Goal: Task Accomplishment & Management: Complete application form

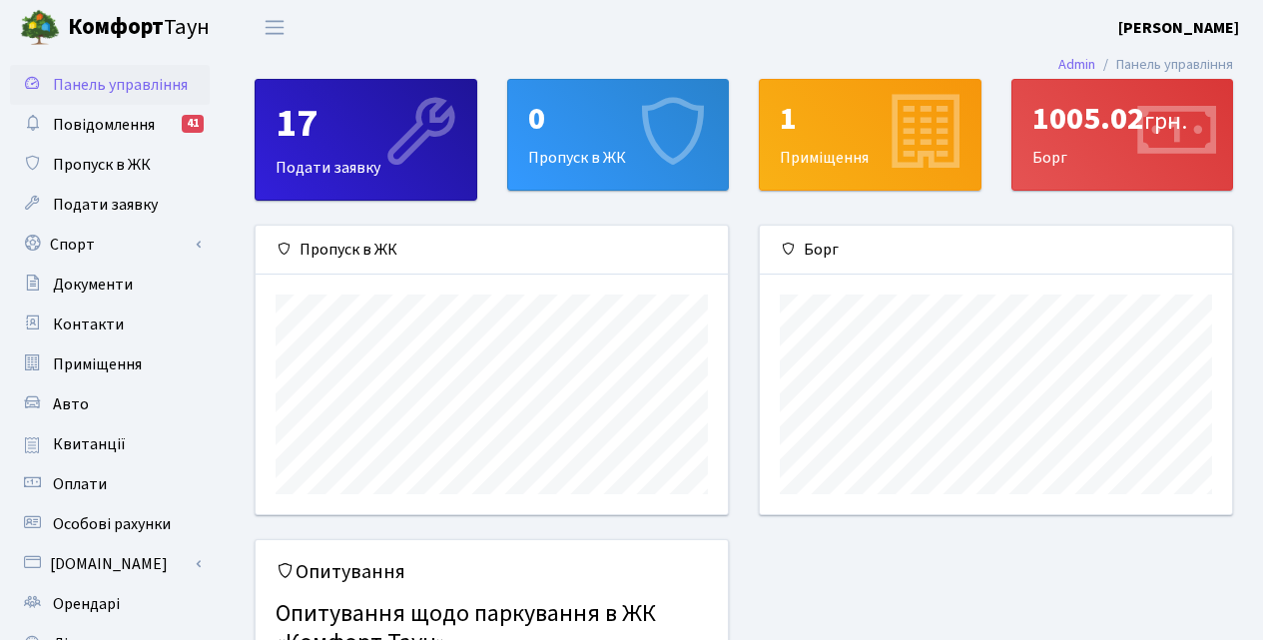
scroll to position [288, 472]
click at [304, 166] on div "17 Подати заявку" at bounding box center [366, 140] width 221 height 120
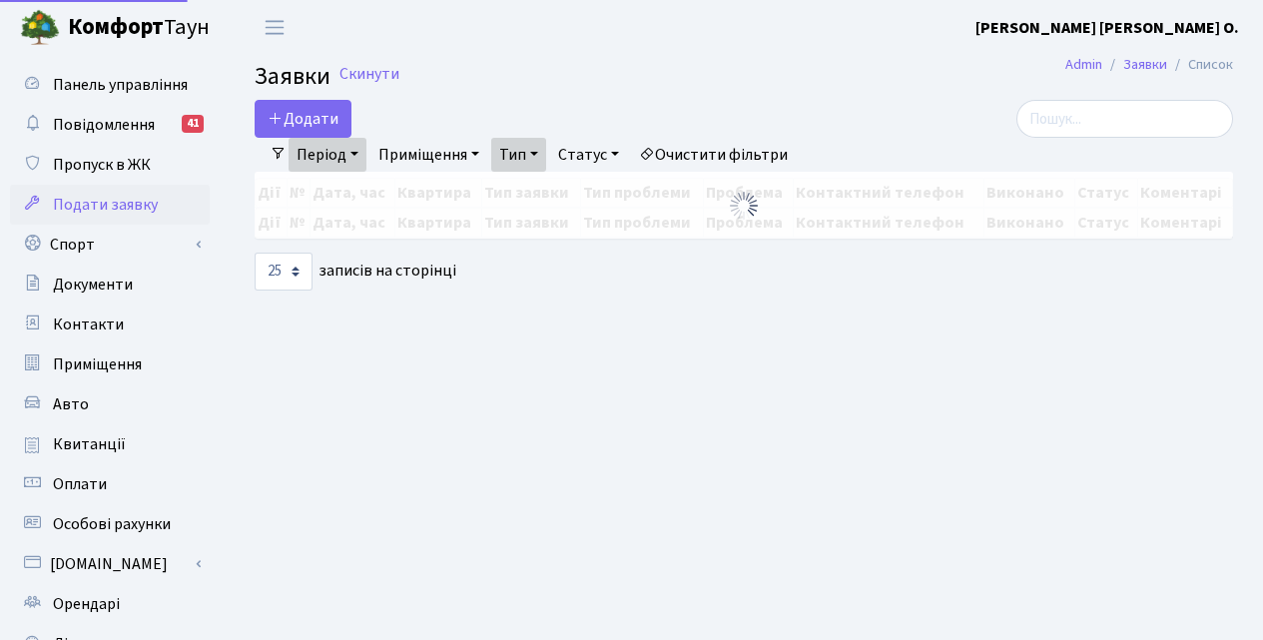
select select "25"
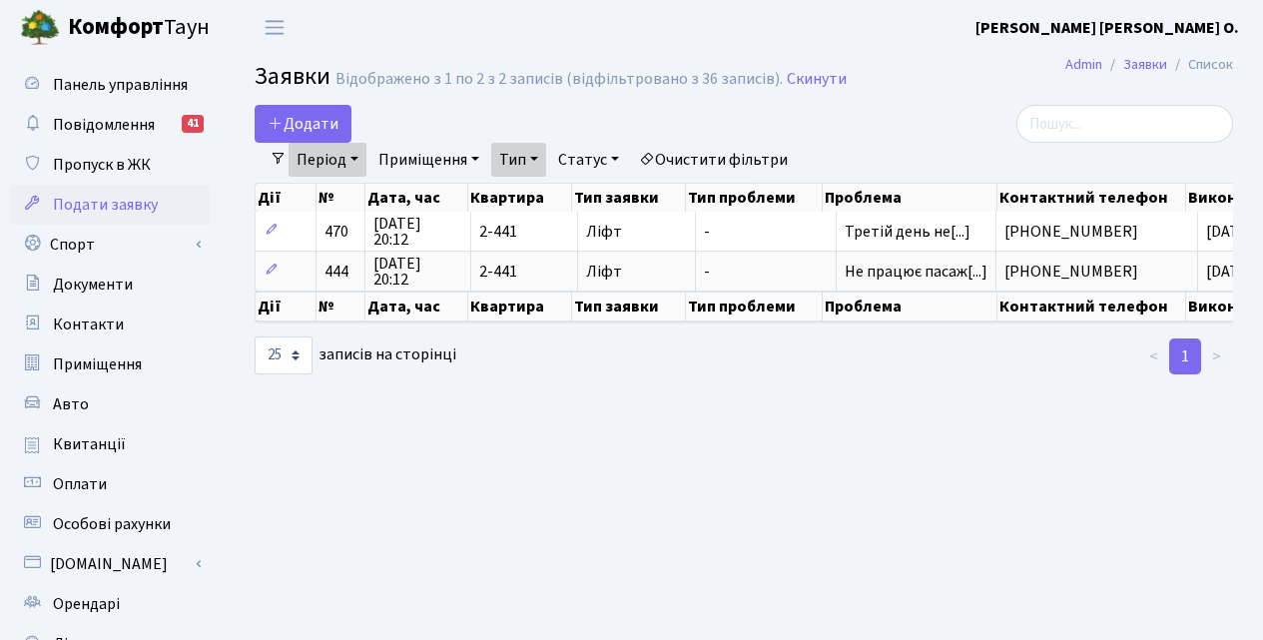
click at [117, 199] on span "Подати заявку" at bounding box center [105, 205] width 105 height 22
select select "25"
click at [128, 83] on span "Панель управління" at bounding box center [120, 85] width 135 height 22
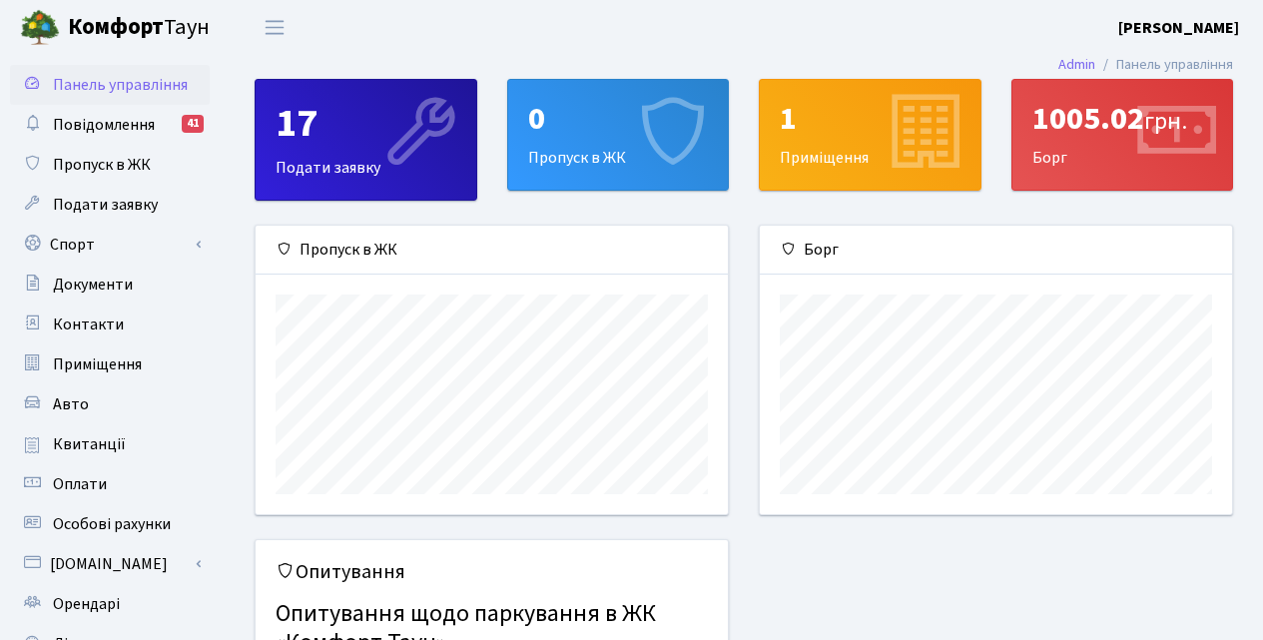
scroll to position [288, 472]
click at [294, 163] on div "17 Подати заявку" at bounding box center [366, 140] width 221 height 120
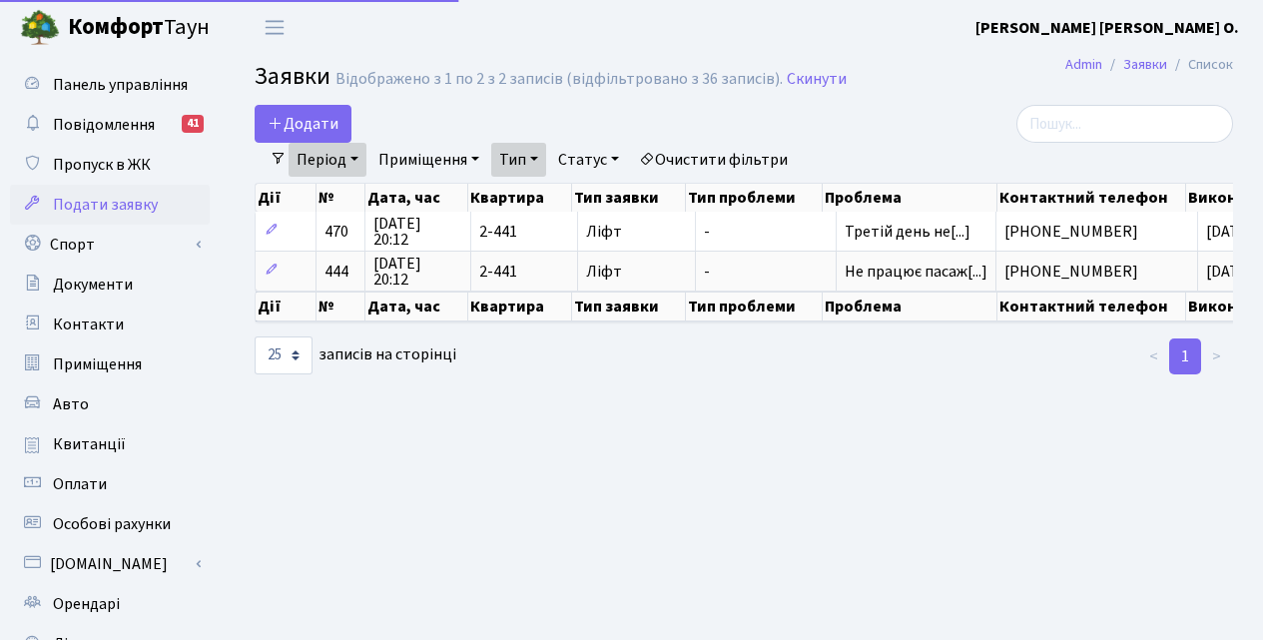
select select "25"
click at [1139, 62] on link "Заявки" at bounding box center [1145, 64] width 44 height 21
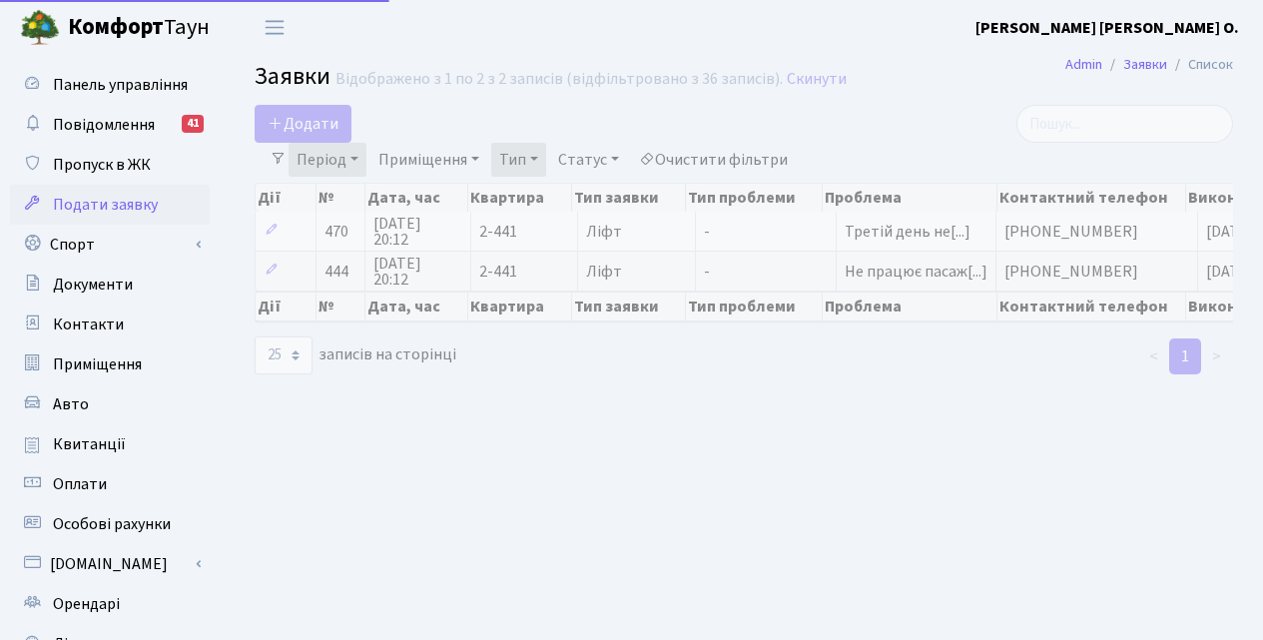
select select "25"
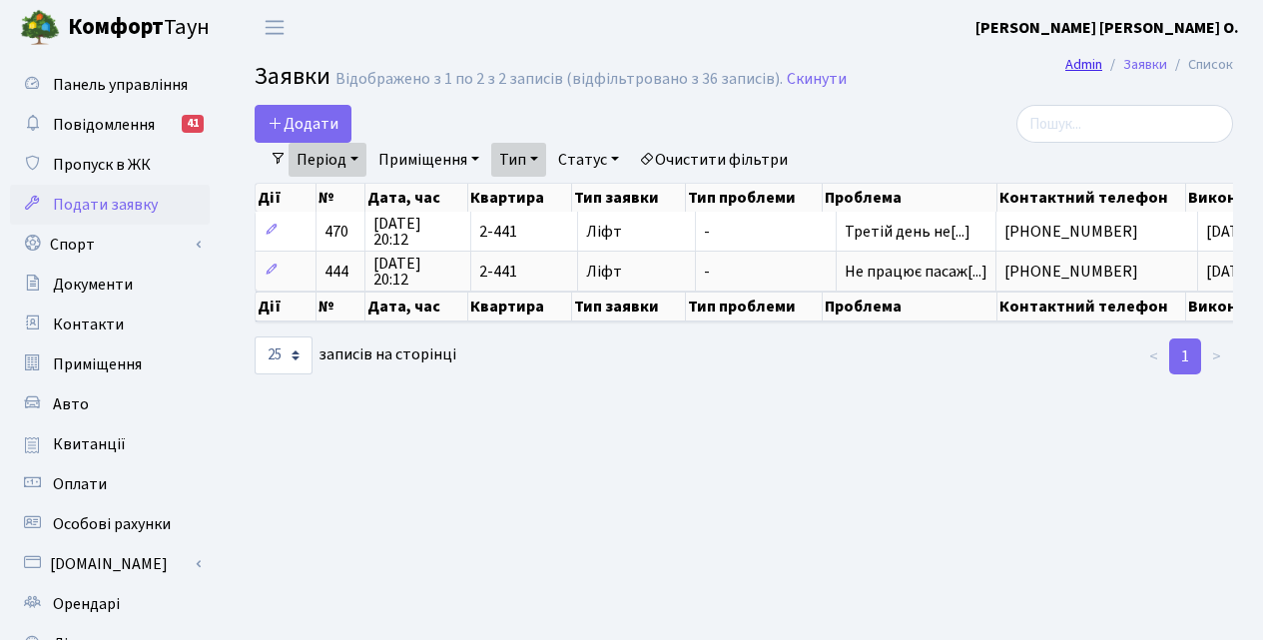
click at [1075, 64] on link "Admin" at bounding box center [1083, 64] width 37 height 21
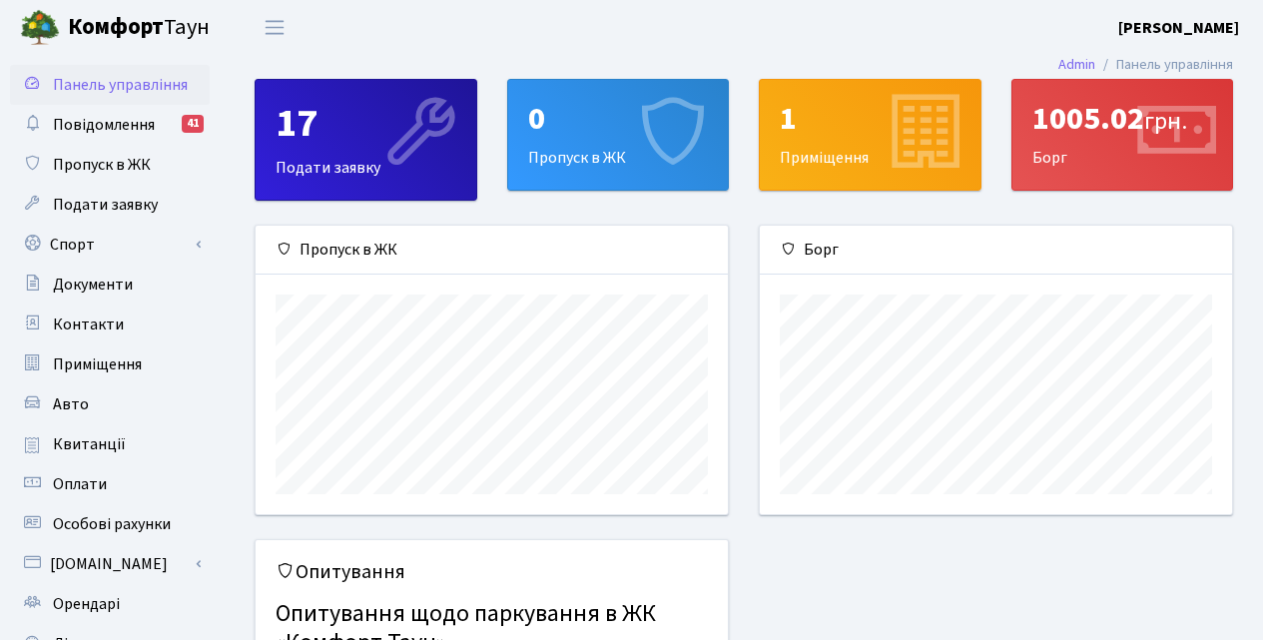
scroll to position [288, 472]
click at [367, 137] on div "17" at bounding box center [365, 124] width 181 height 48
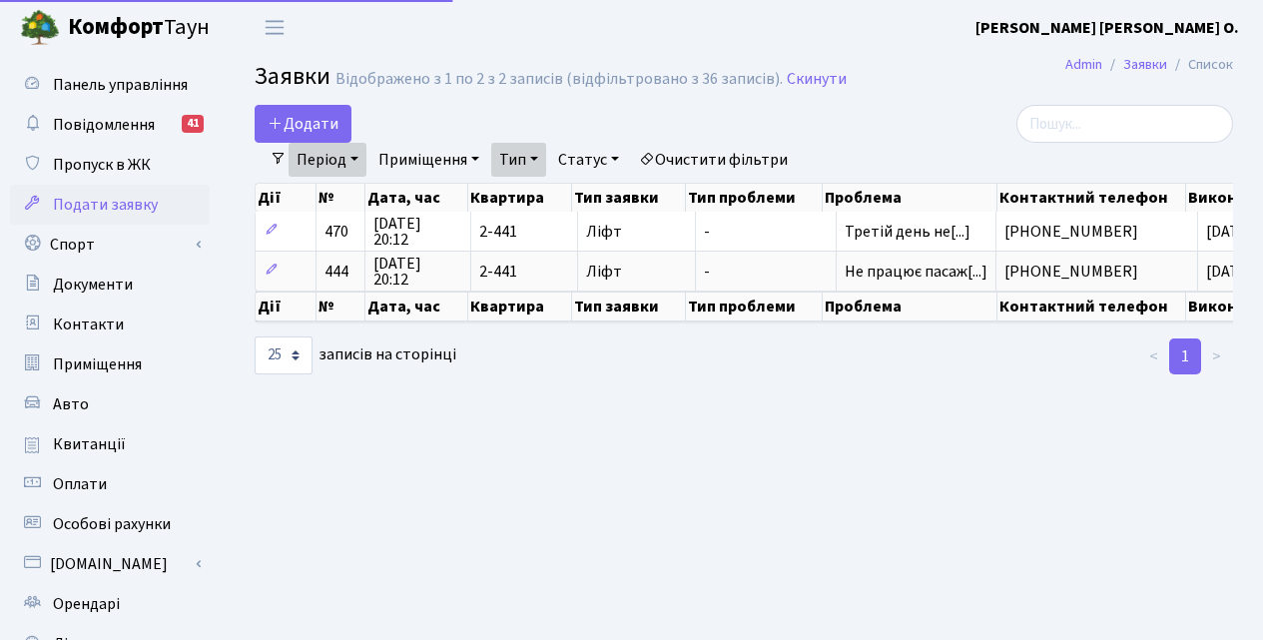
select select "25"
click at [272, 121] on icon at bounding box center [276, 123] width 16 height 16
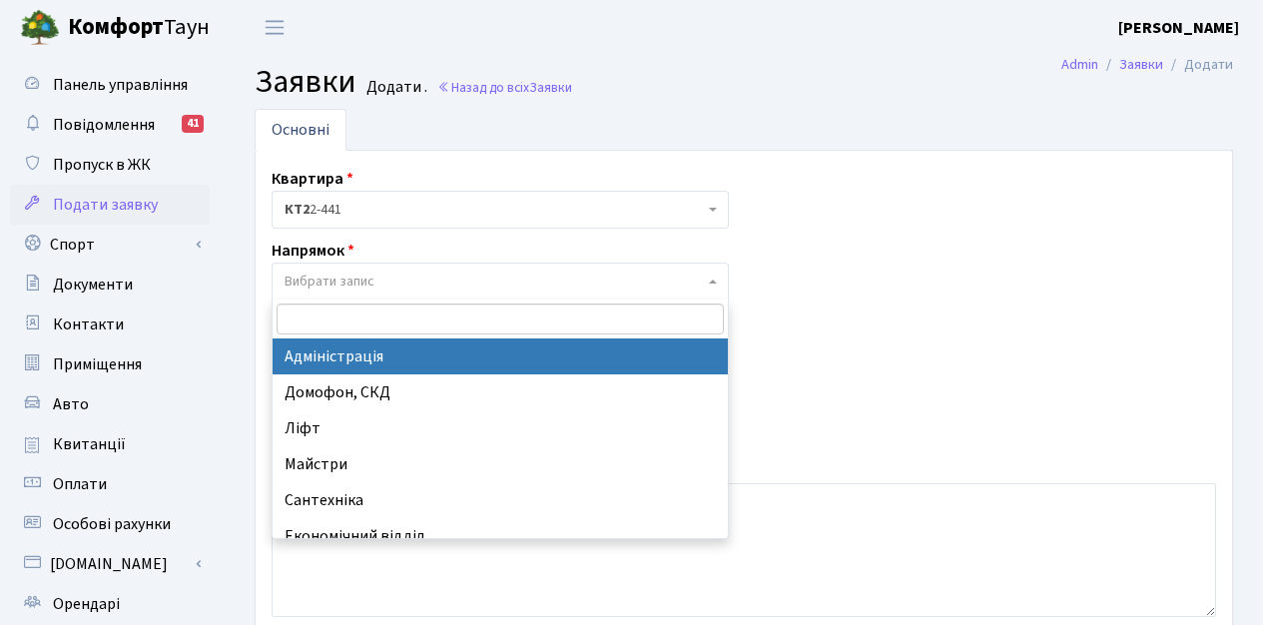
click at [641, 277] on span "Вибрати запис" at bounding box center [493, 281] width 419 height 20
select select "5"
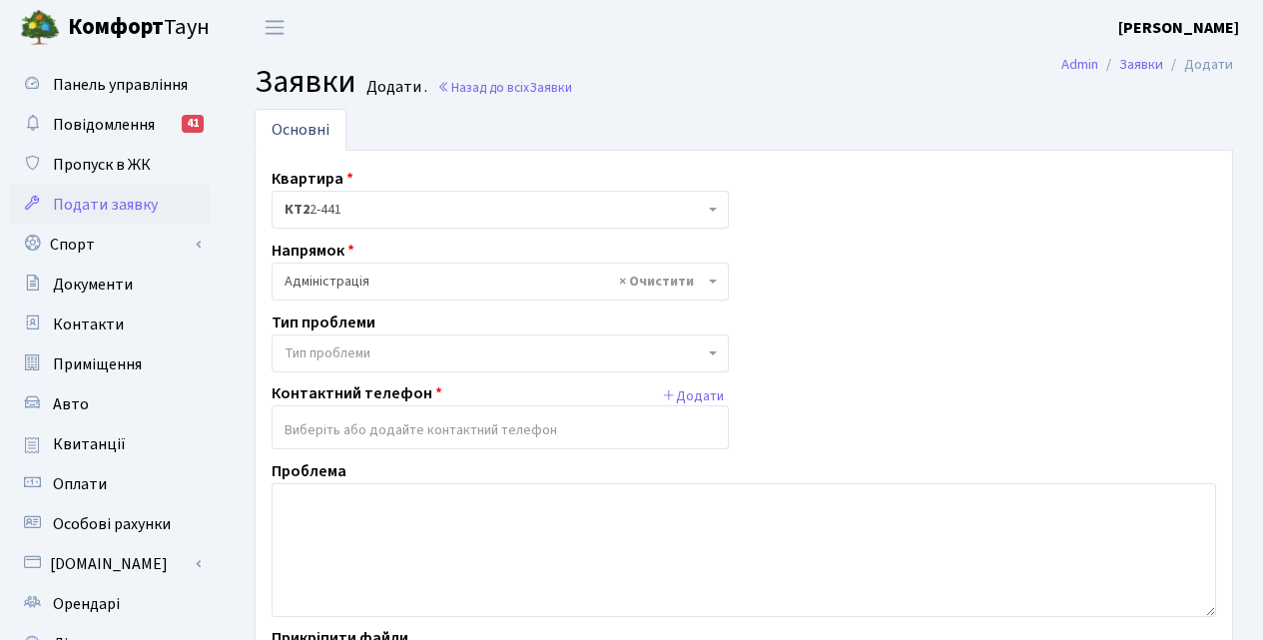
click at [333, 351] on span "Тип проблеми" at bounding box center [327, 353] width 86 height 20
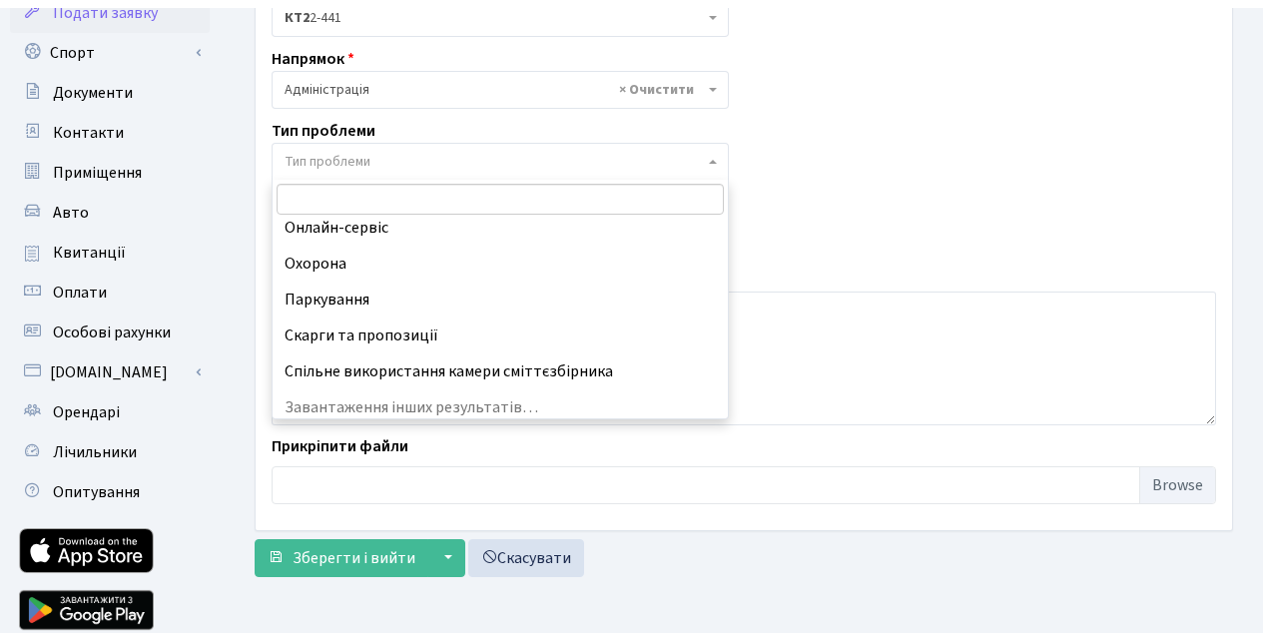
scroll to position [196, 0]
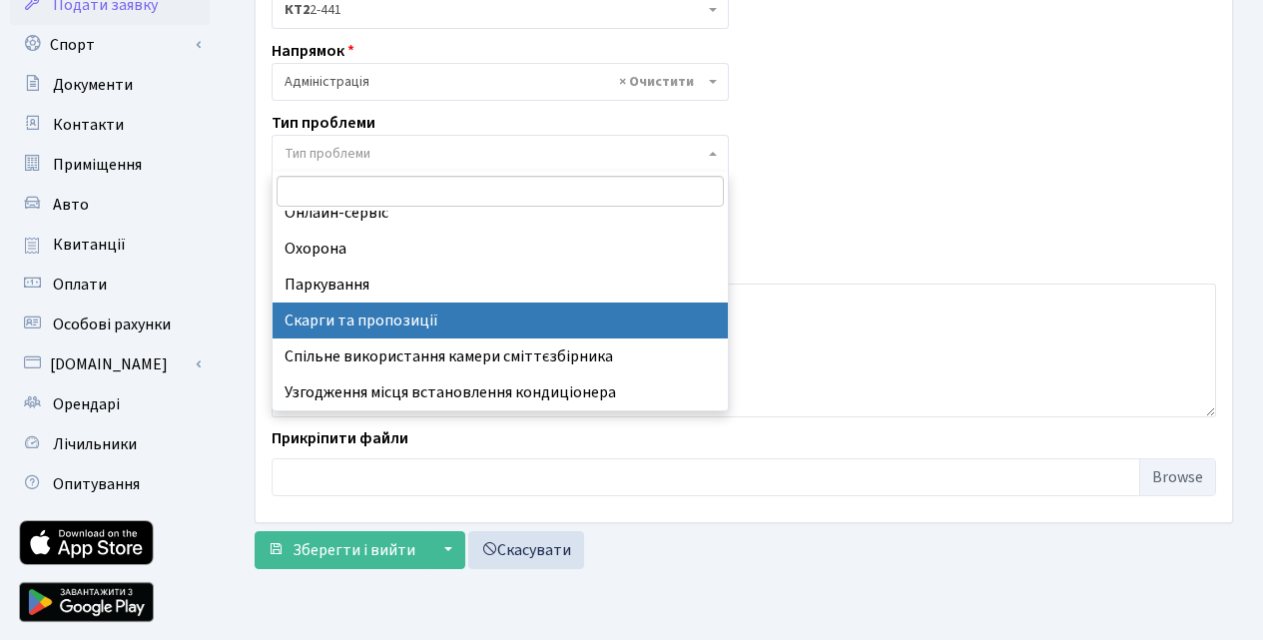
select select "55"
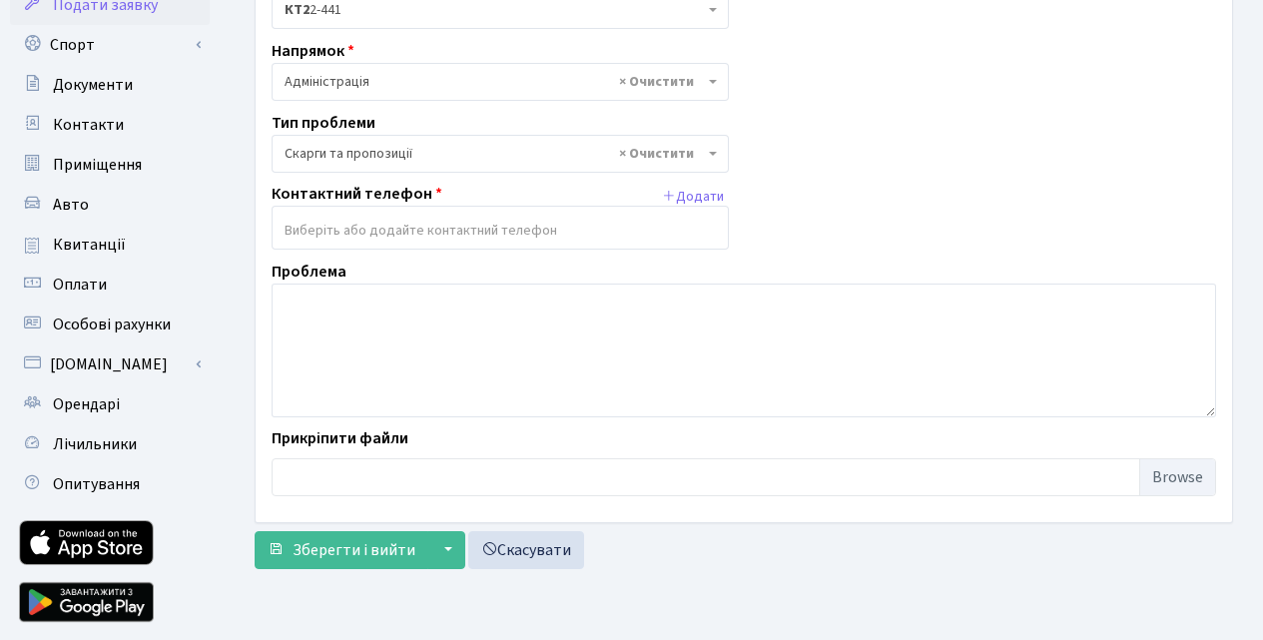
click at [315, 230] on input "search" at bounding box center [499, 231] width 455 height 36
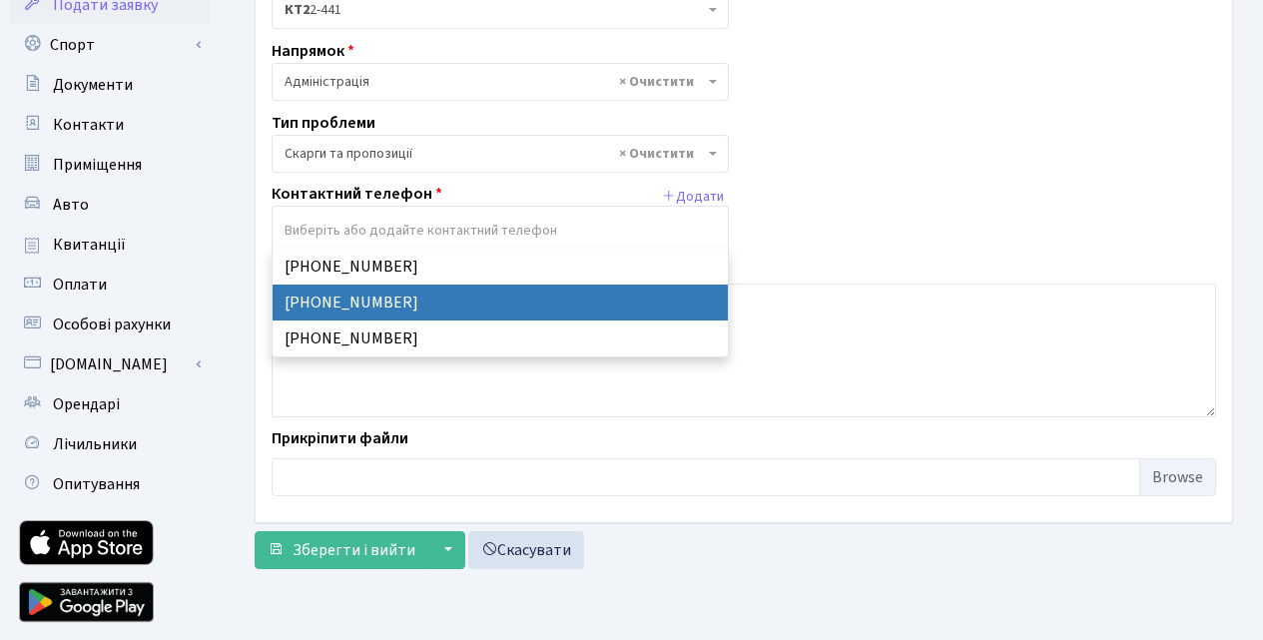
select select "31729"
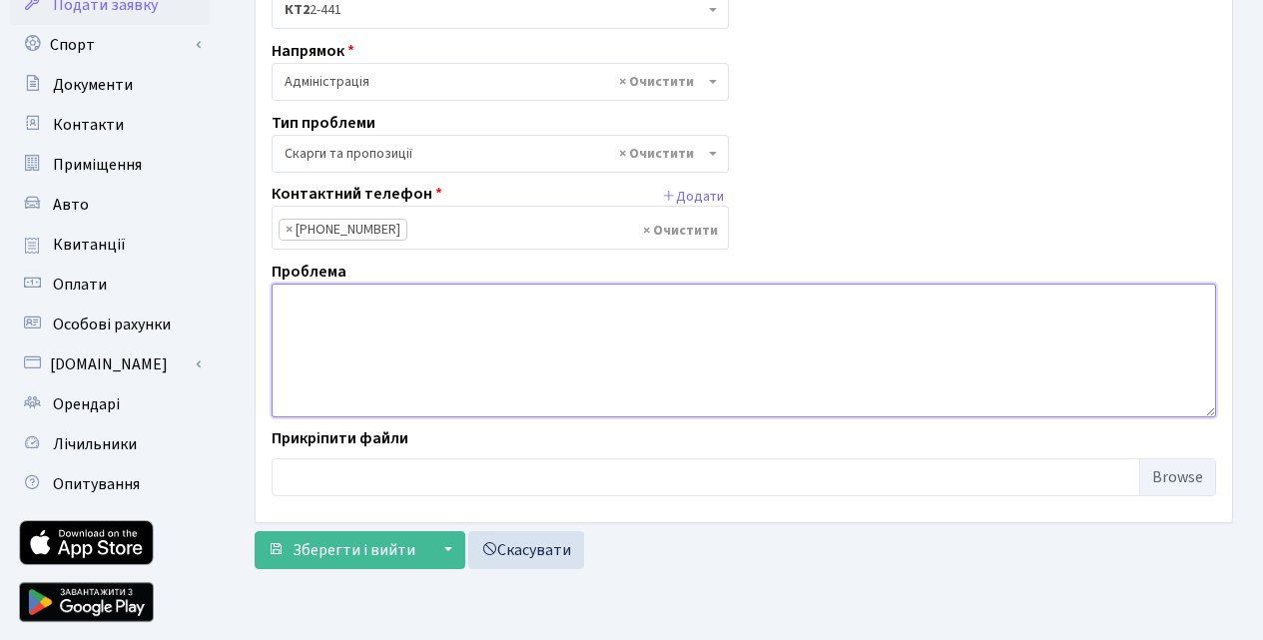
click at [297, 301] on textarea at bounding box center [743, 350] width 944 height 134
click at [456, 303] on textarea "Діючим законодавством україни" at bounding box center [743, 350] width 944 height 134
drag, startPoint x: 514, startPoint y: 306, endPoint x: 540, endPoint y: 287, distance: 32.1
click at [517, 303] on textarea "Діючим законодавством України" at bounding box center [743, 350] width 944 height 134
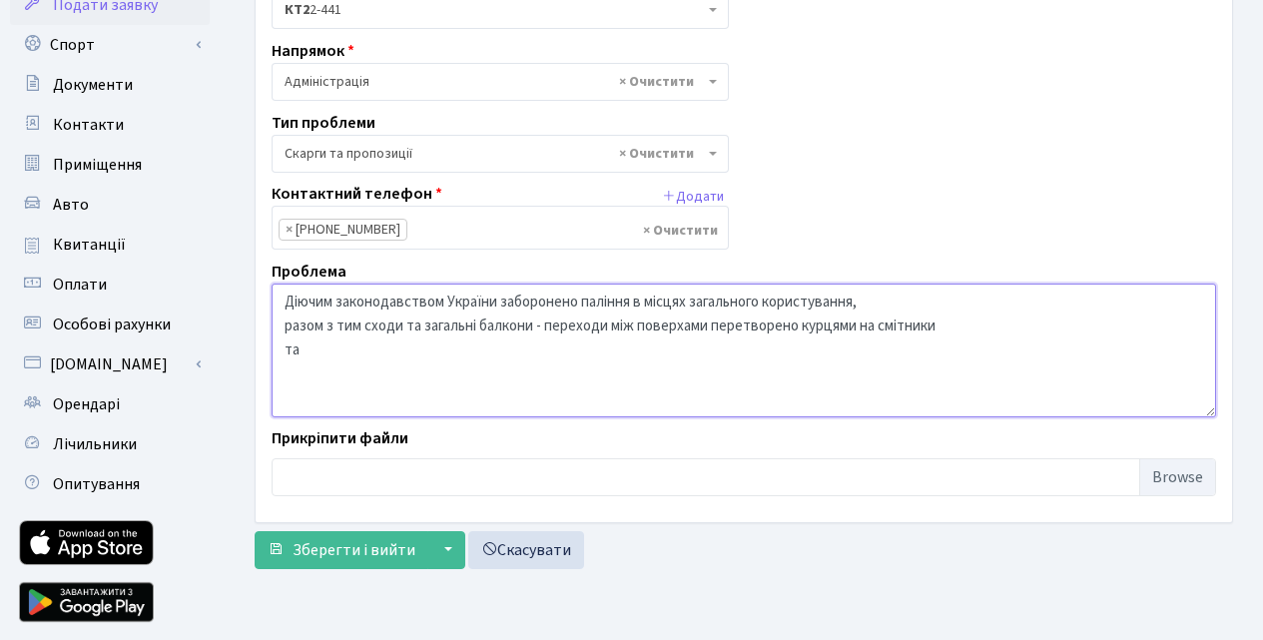
drag, startPoint x: 858, startPoint y: 327, endPoint x: 939, endPoint y: 307, distance: 83.3
click at [865, 325] on textarea "Діючим законодавством України заборонено паління в місцях загального користуван…" at bounding box center [743, 350] width 944 height 134
drag, startPoint x: 813, startPoint y: 341, endPoint x: 871, endPoint y: 369, distance: 64.3
click at [871, 369] on textarea "Діючим законодавством України заборонено паління в місцях загального користуван…" at bounding box center [743, 350] width 944 height 134
drag, startPoint x: 861, startPoint y: 303, endPoint x: 991, endPoint y: 287, distance: 130.7
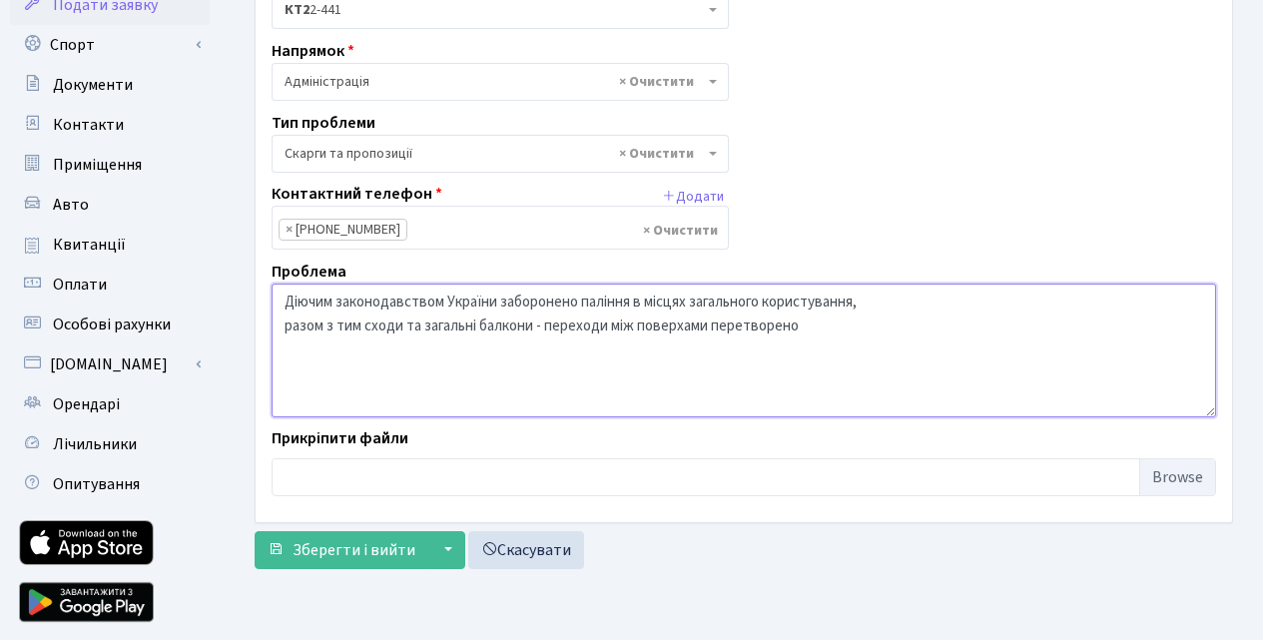
click at [871, 299] on textarea "Діючим законодавством України заборонено паління в місцях загального користуван…" at bounding box center [743, 350] width 944 height 134
click at [829, 341] on textarea "Діючим законодавством України заборонено паління в місцях загального користуван…" at bounding box center [743, 350] width 944 height 134
drag, startPoint x: 533, startPoint y: 326, endPoint x: 773, endPoint y: 338, distance: 239.9
click at [533, 325] on textarea "Діючим законодавством України заборонено паління в місцях загального користуван…" at bounding box center [743, 350] width 944 height 134
click at [826, 323] on textarea "Діючим законодавством України заборонено паління в місцях загального користуван…" at bounding box center [743, 350] width 944 height 134
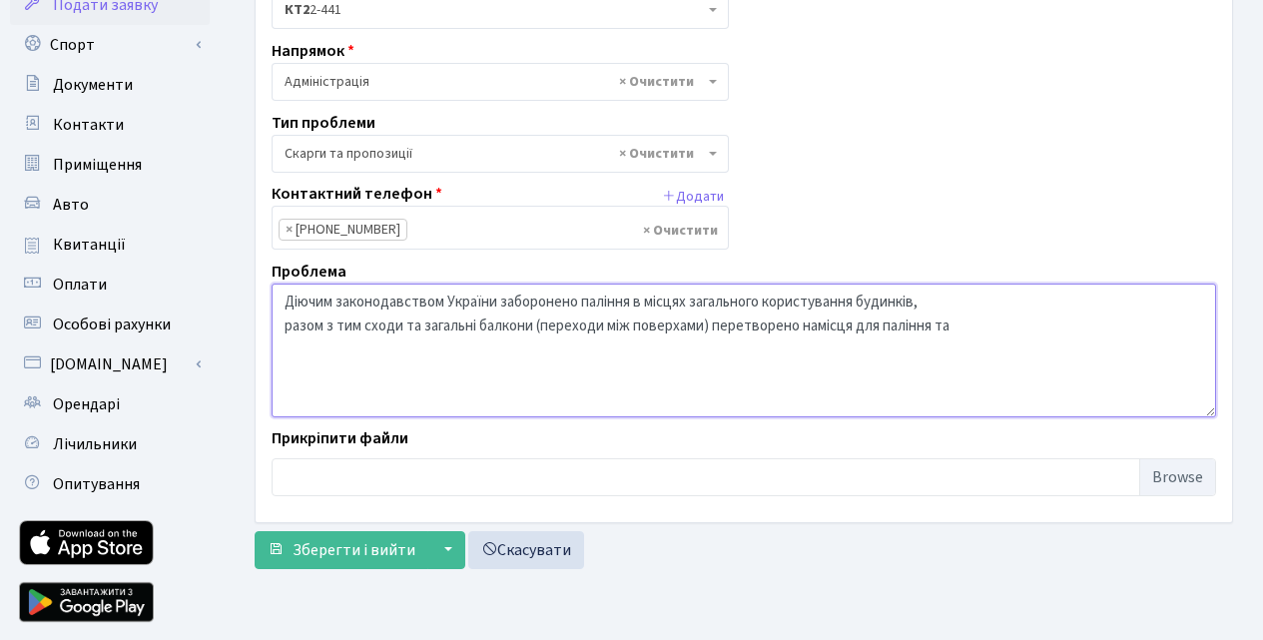
drag, startPoint x: 811, startPoint y: 330, endPoint x: 825, endPoint y: 331, distance: 14.0
click at [813, 328] on textarea "Діючим законодавством України заборонено паління в місцях загального користуван…" at bounding box center [743, 350] width 944 height 134
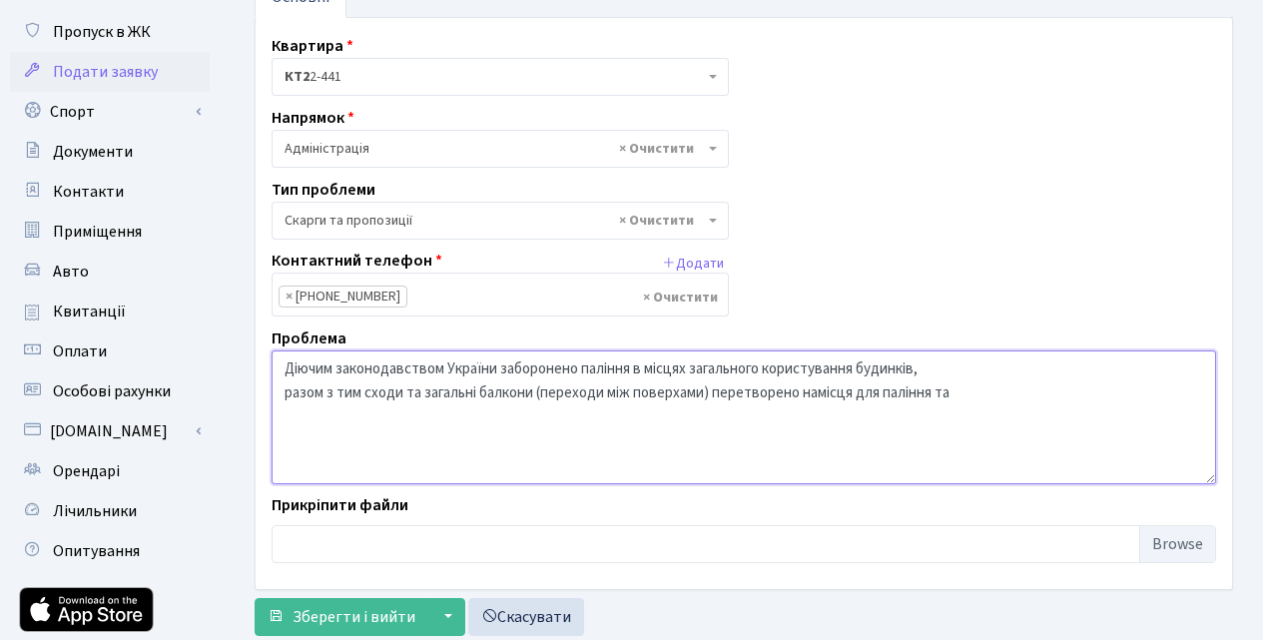
scroll to position [100, 0]
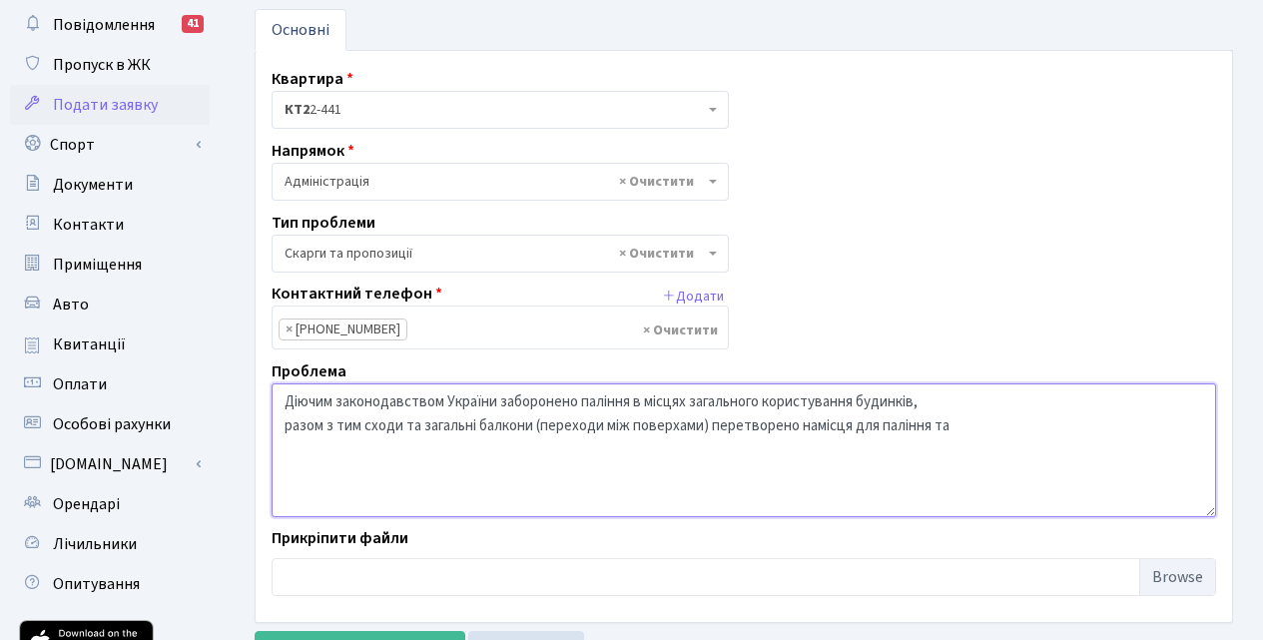
click at [824, 426] on textarea "Діючим законодавством України заборонено паління в місцях загального користуван…" at bounding box center [743, 450] width 944 height 134
drag, startPoint x: 964, startPoint y: 433, endPoint x: 991, endPoint y: 408, distance: 36.7
click at [967, 428] on textarea "Діючим законодавством України заборонено паління в місцях загального користуван…" at bounding box center [743, 450] width 944 height 134
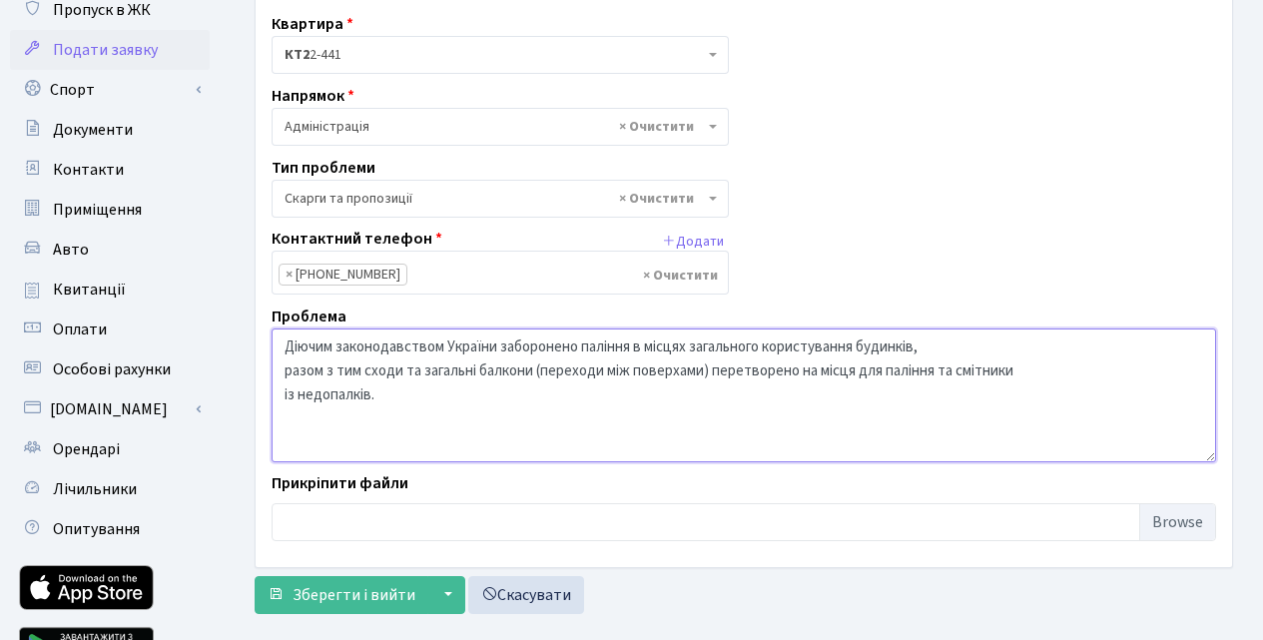
scroll to position [200, 0]
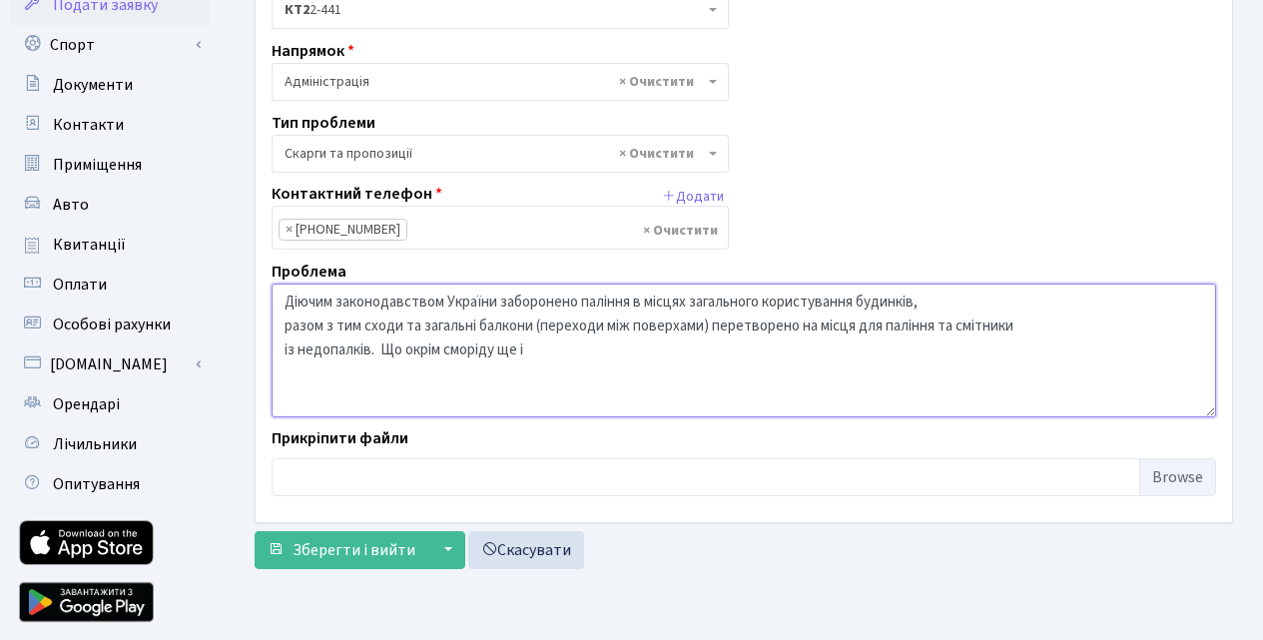
click at [445, 349] on textarea "Діючим законодавством України заборонено паління в місцях загального користуван…" at bounding box center [743, 350] width 944 height 134
drag, startPoint x: 444, startPoint y: 349, endPoint x: 473, endPoint y: 371, distance: 36.3
click at [472, 372] on textarea "Діючим законодавством України заборонено паління в місцях загального користуван…" at bounding box center [743, 350] width 944 height 134
click at [482, 353] on textarea "Діючим законодавством України заборонено паління в місцях загального користуван…" at bounding box center [743, 350] width 944 height 134
drag, startPoint x: 539, startPoint y: 347, endPoint x: 617, endPoint y: 361, distance: 79.1
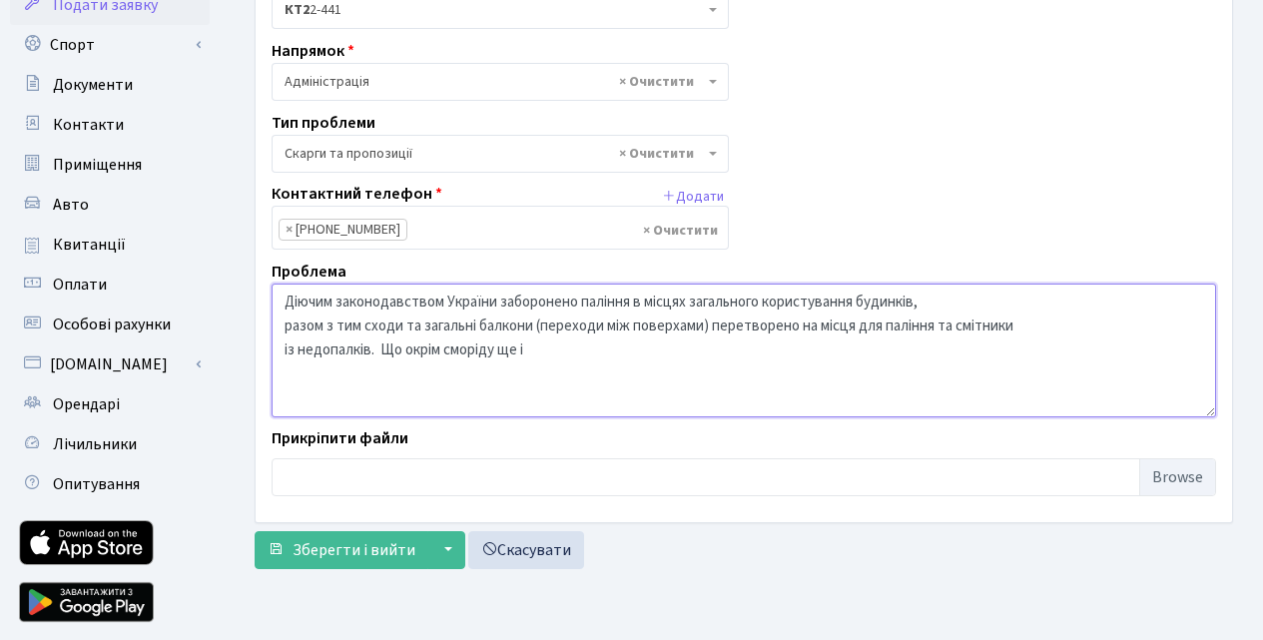
click at [540, 346] on textarea "Діючим законодавством України заборонено паління в місцях загального користуван…" at bounding box center [743, 350] width 944 height 134
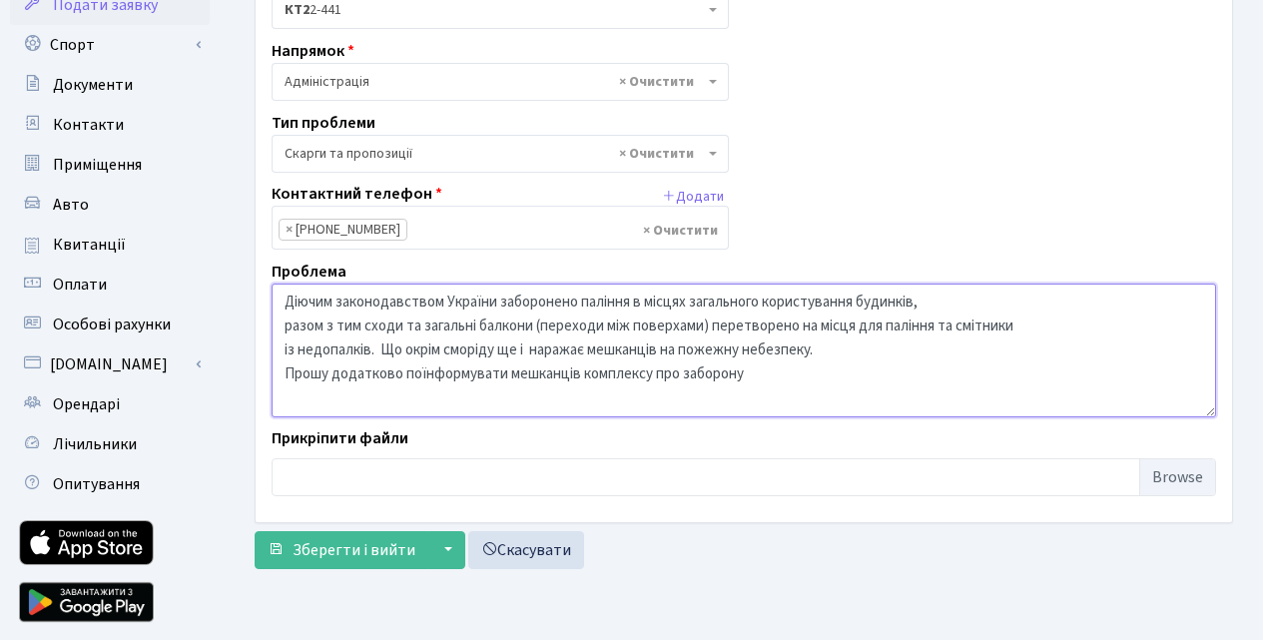
click at [429, 369] on textarea "Діючим законодавством України заборонено паління в місцях загального користуван…" at bounding box center [743, 350] width 944 height 134
click at [767, 375] on textarea "Діючим законодавством України заборонено паління в місцях загального користуван…" at bounding box center [743, 350] width 944 height 134
click at [686, 369] on textarea "Діючим законодавством України заборонено паління в місцях загального користуван…" at bounding box center [743, 350] width 944 height 134
drag, startPoint x: 552, startPoint y: 397, endPoint x: 684, endPoint y: 406, distance: 132.1
click at [562, 394] on textarea "Діючим законодавством України заборонено паління в місцях загального користуван…" at bounding box center [743, 350] width 944 height 134
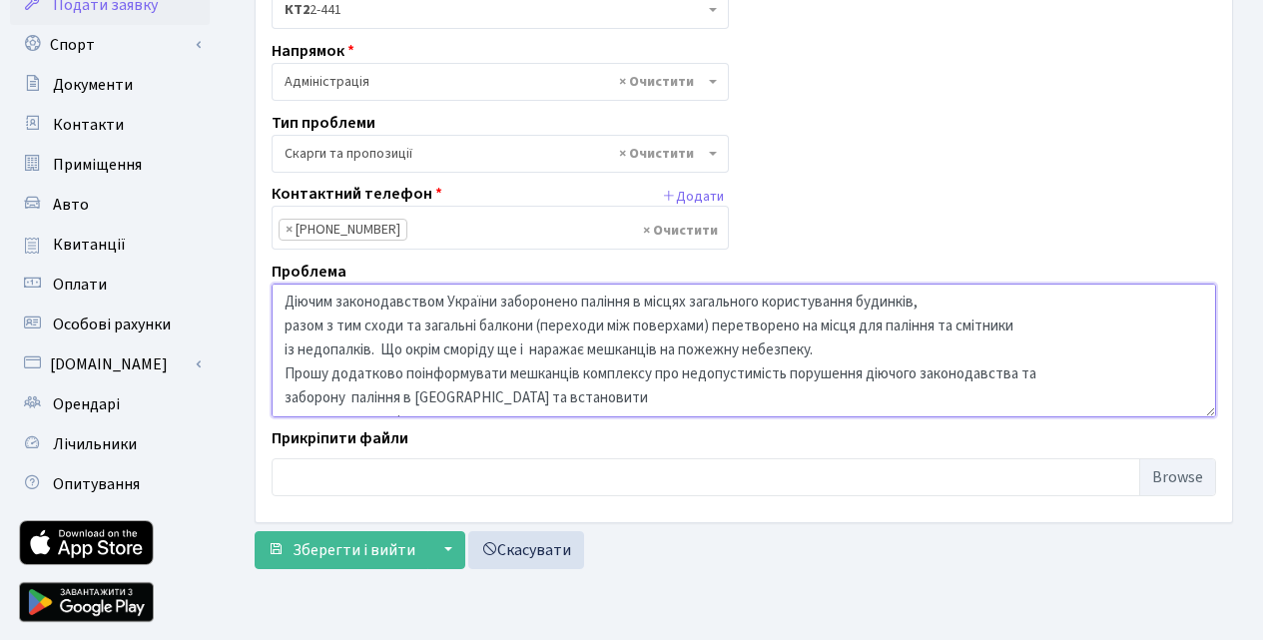
drag, startPoint x: 450, startPoint y: 398, endPoint x: 518, endPoint y: 376, distance: 71.3
click at [451, 397] on textarea "Діючим законодавством України заборонено паління в місцях загального користуван…" at bounding box center [743, 350] width 944 height 134
drag, startPoint x: 660, startPoint y: 404, endPoint x: 691, endPoint y: 384, distance: 36.8
click at [669, 402] on textarea "Діючим законодавством України заборонено паління в місцях загального користуван…" at bounding box center [743, 350] width 944 height 134
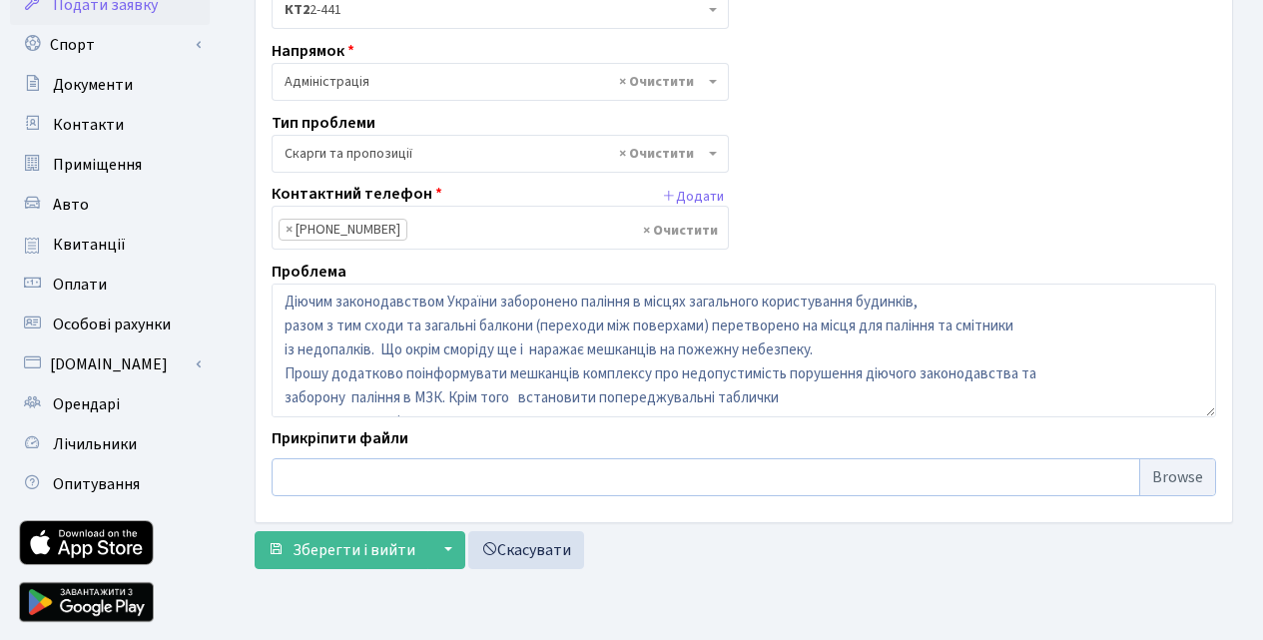
click at [736, 464] on input "file" at bounding box center [743, 477] width 944 height 38
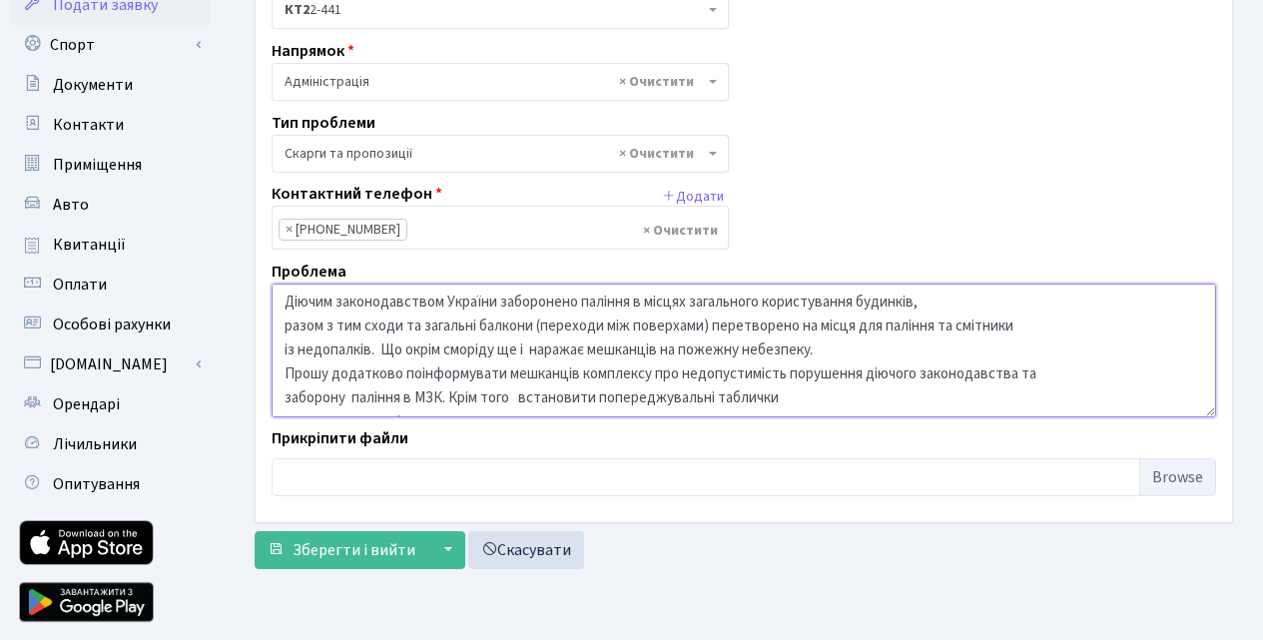
drag, startPoint x: 933, startPoint y: 298, endPoint x: 922, endPoint y: 288, distance: 14.8
click at [941, 293] on textarea "Діючим законодавством України заборонено паління в місцях загального користуван…" at bounding box center [743, 350] width 944 height 134
drag, startPoint x: 291, startPoint y: 328, endPoint x: 350, endPoint y: 308, distance: 62.2
click at [293, 326] on textarea "Діючим законодавством України заборонено паління в місцях загального користуван…" at bounding box center [743, 350] width 944 height 134
click at [376, 347] on textarea "Діючим законодавством України заборонено паління в місцях загального користуван…" at bounding box center [743, 350] width 944 height 134
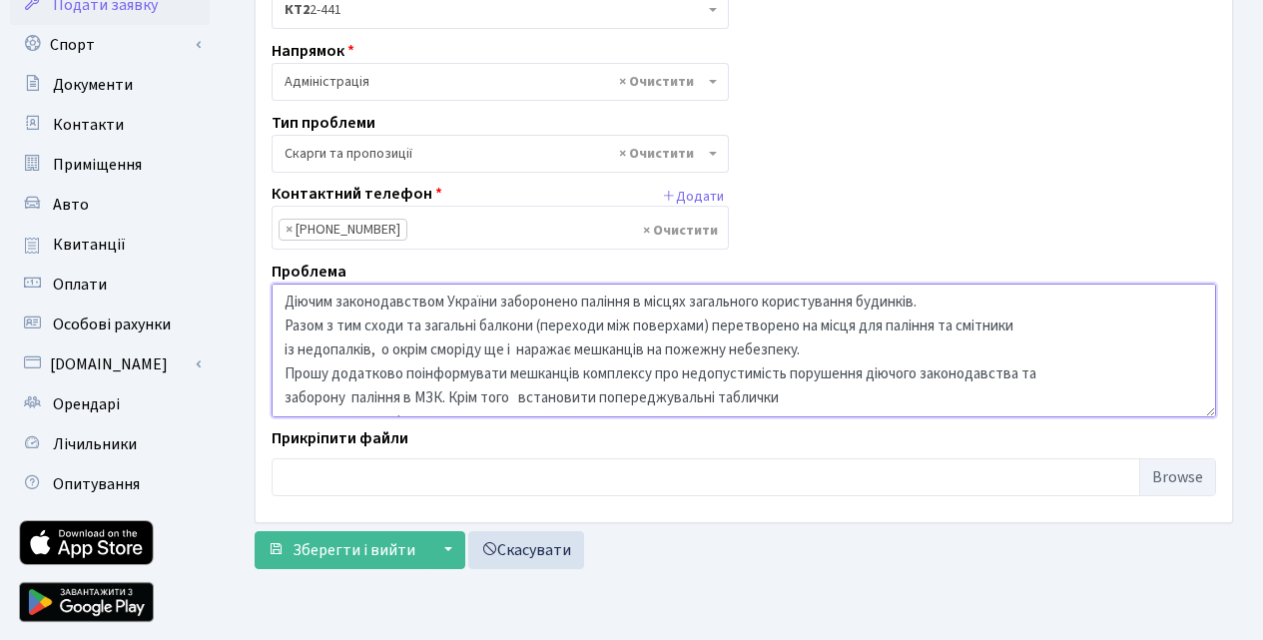
click at [785, 399] on textarea "Діючим законодавством України заборонено паління в місцях загального користуван…" at bounding box center [743, 350] width 944 height 134
click at [603, 398] on textarea "Діючим законодавством України заборонено паління в місцях загального користуван…" at bounding box center [743, 350] width 944 height 134
click at [789, 395] on textarea "Діючим законодавством України заборонено паління в місцях загального користуван…" at bounding box center [743, 350] width 944 height 134
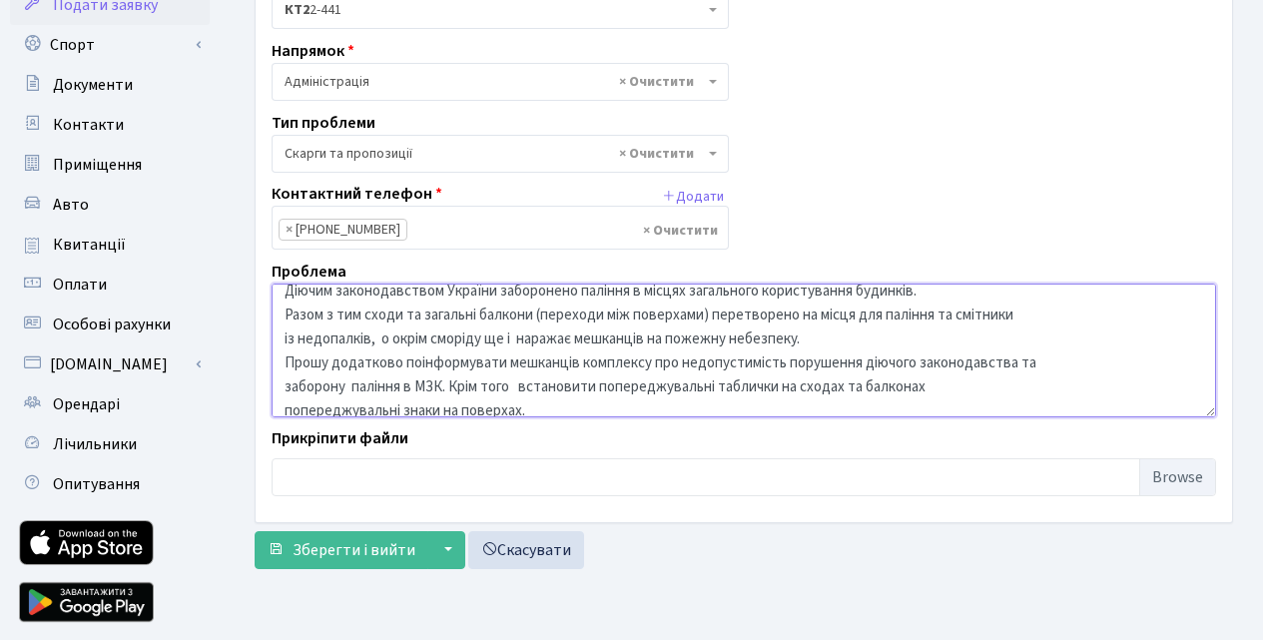
drag, startPoint x: 602, startPoint y: 399, endPoint x: 722, endPoint y: 386, distance: 120.5
click at [722, 386] on textarea "Діючим законодавством України заборонено паління в місцях загального користуван…" at bounding box center [743, 350] width 944 height 134
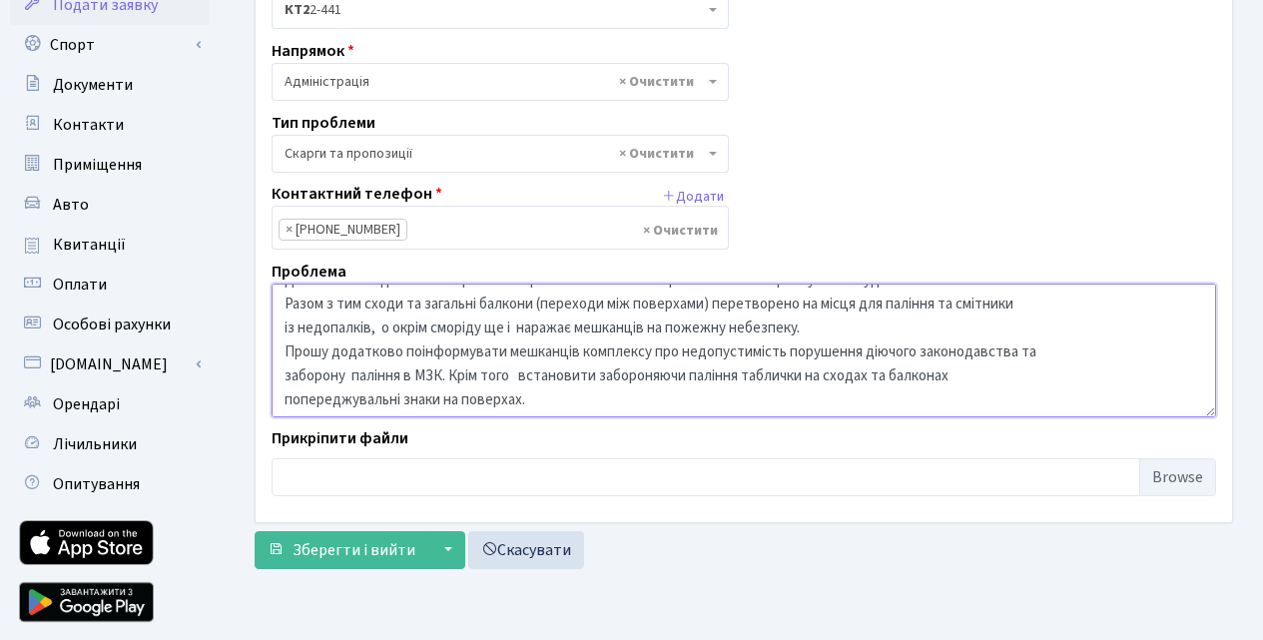
scroll to position [24, 0]
drag, startPoint x: 988, startPoint y: 372, endPoint x: 960, endPoint y: 359, distance: 30.8
click at [988, 367] on textarea "Діючим законодавством України заборонено паління в місцях загального користуван…" at bounding box center [743, 350] width 944 height 134
drag, startPoint x: 899, startPoint y: 373, endPoint x: 962, endPoint y: 250, distance: 138.8
click at [913, 362] on textarea "Діючим законодавством України заборонено паління в місцях загального користуван…" at bounding box center [743, 350] width 944 height 134
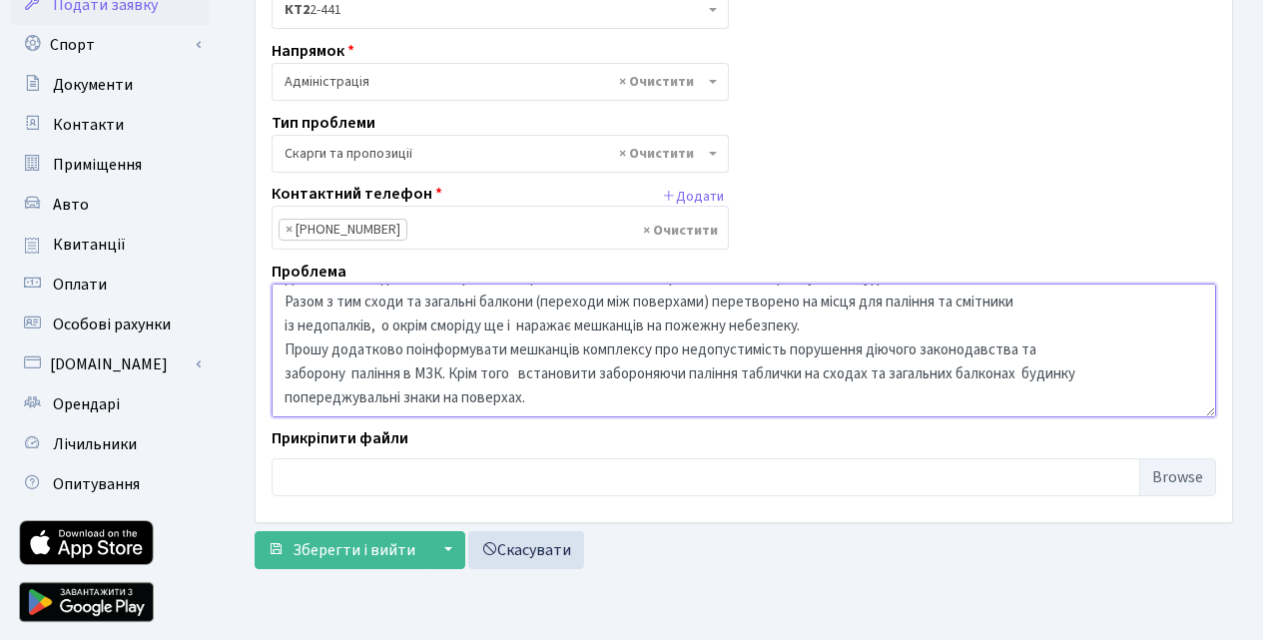
drag, startPoint x: 567, startPoint y: 397, endPoint x: 586, endPoint y: 391, distance: 19.9
click at [570, 397] on textarea "Діючим законодавством України заборонено паління в місцях загального користуван…" at bounding box center [743, 350] width 944 height 134
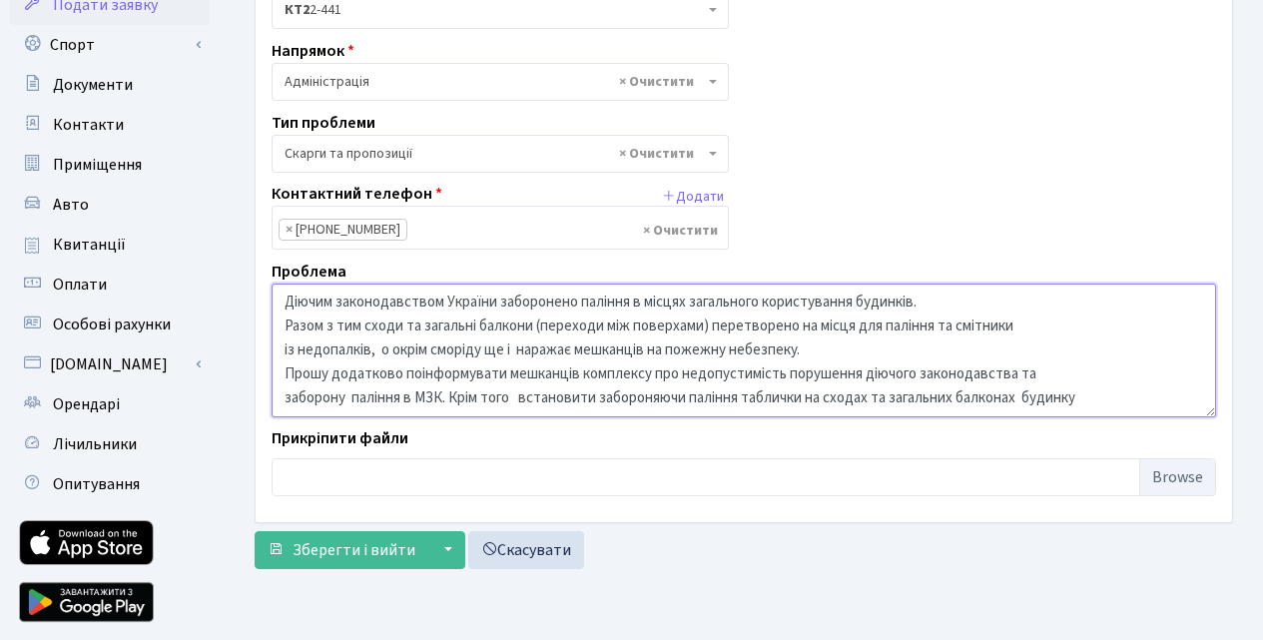
scroll to position [16, 0]
click at [1089, 380] on textarea "Діючим законодавством України заборонено паління в місцях загального користуван…" at bounding box center [743, 350] width 944 height 134
click at [384, 347] on textarea "Діючим законодавством України заборонено паління в місцях загального користуван…" at bounding box center [743, 350] width 944 height 134
click at [442, 397] on textarea "Діючим законодавством України заборонено паління в місцях загального користуван…" at bounding box center [743, 350] width 944 height 134
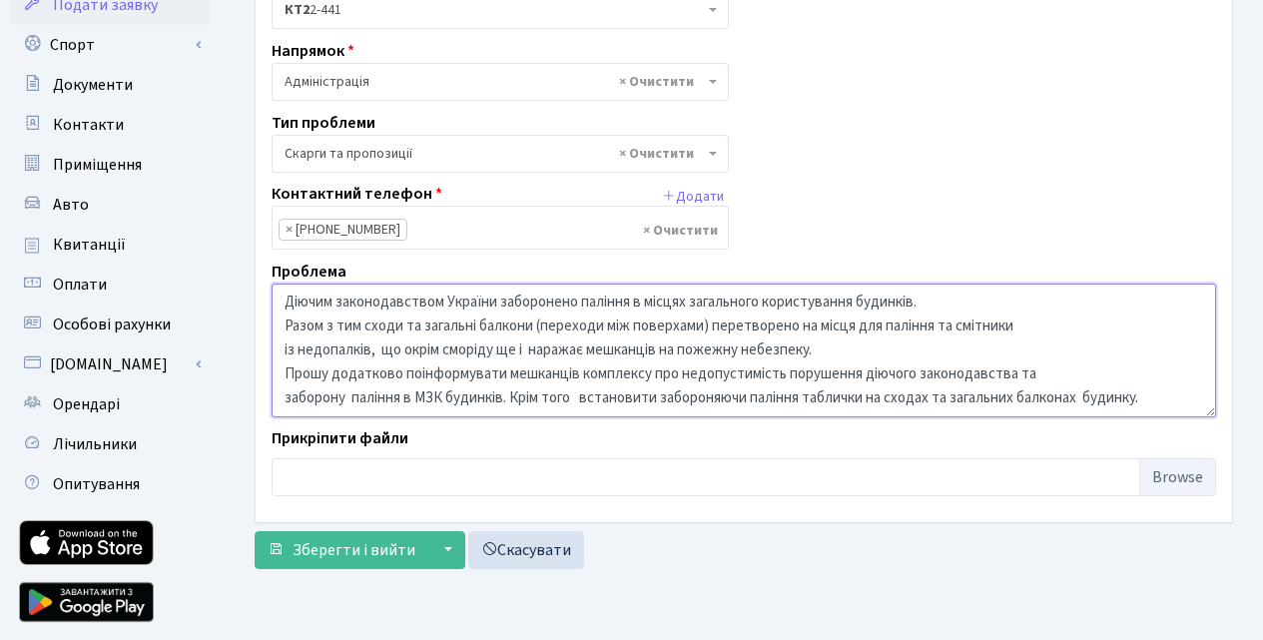
scroll to position [24, 0]
type textarea "Діючим законодавством України заборонено паління в місцях загального користуван…"
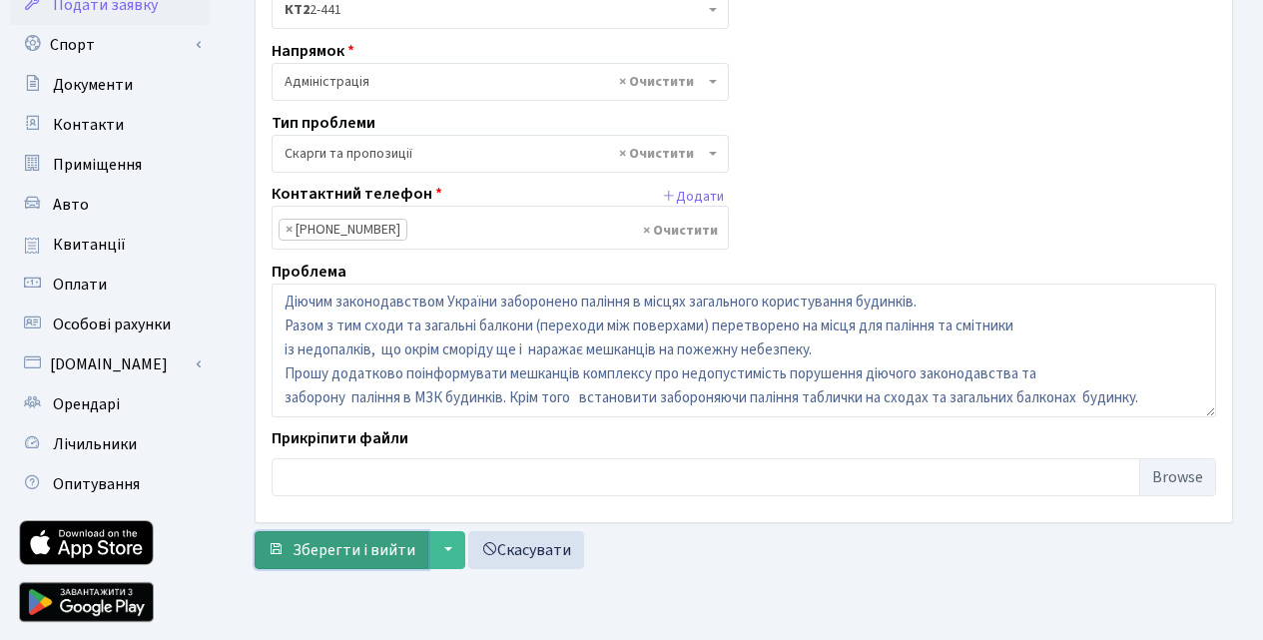
click at [331, 545] on span "Зберегти і вийти" at bounding box center [353, 550] width 123 height 22
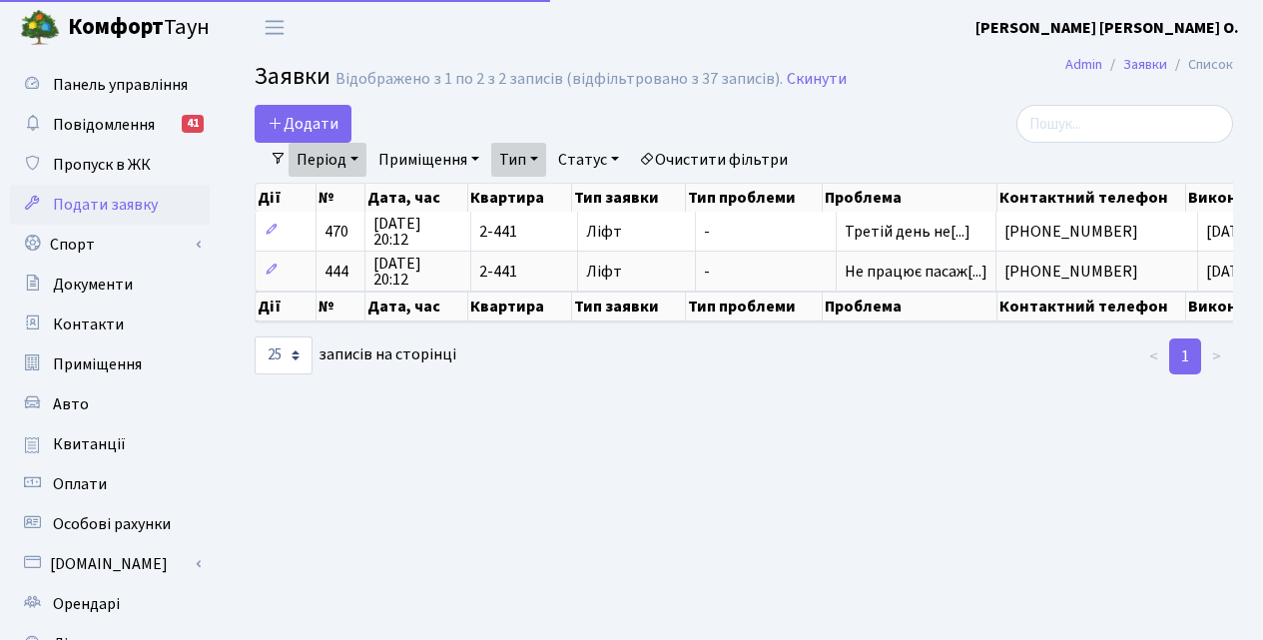
select select "25"
